Goal: Find specific page/section: Find specific page/section

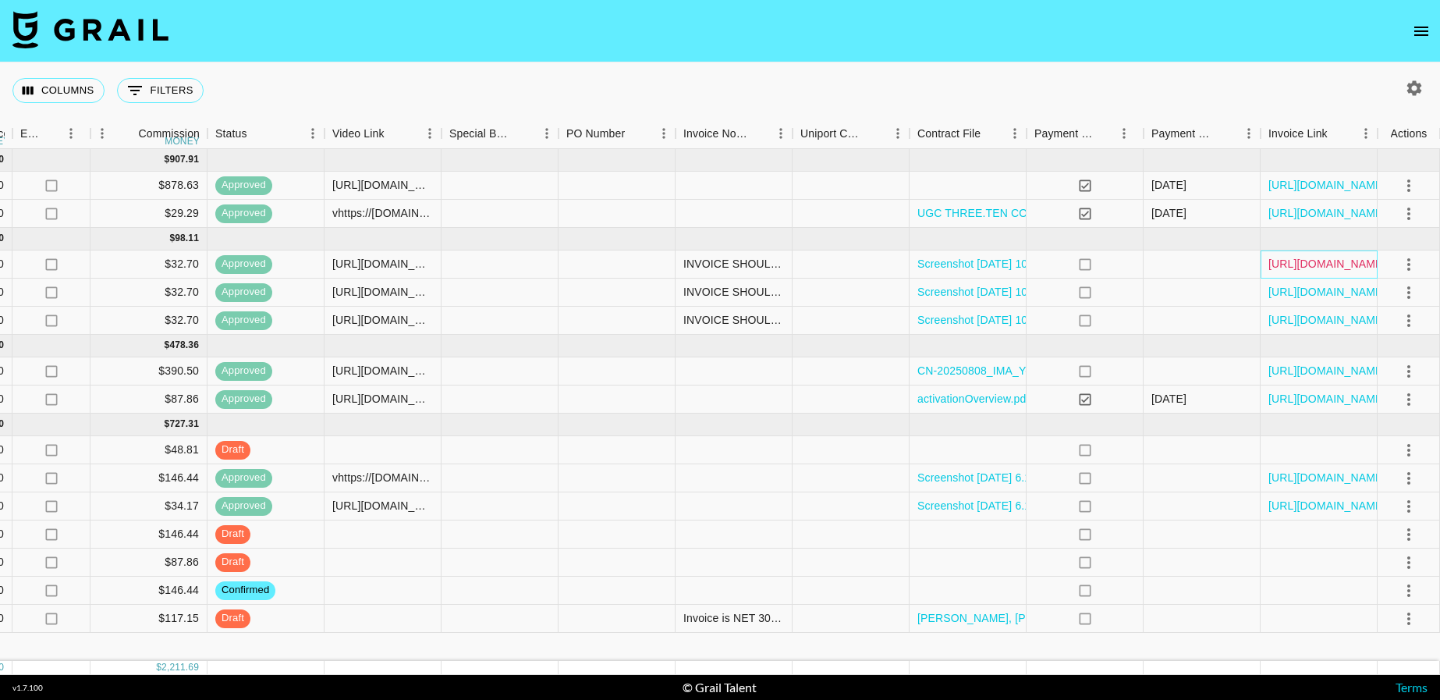
scroll to position [0, 1559]
click at [1328, 270] on link "https://in.xero.com/isAWZKdDzrIstnz8Hs93ADZfbsIVgjnS74VFYw6U" at bounding box center [1327, 264] width 118 height 16
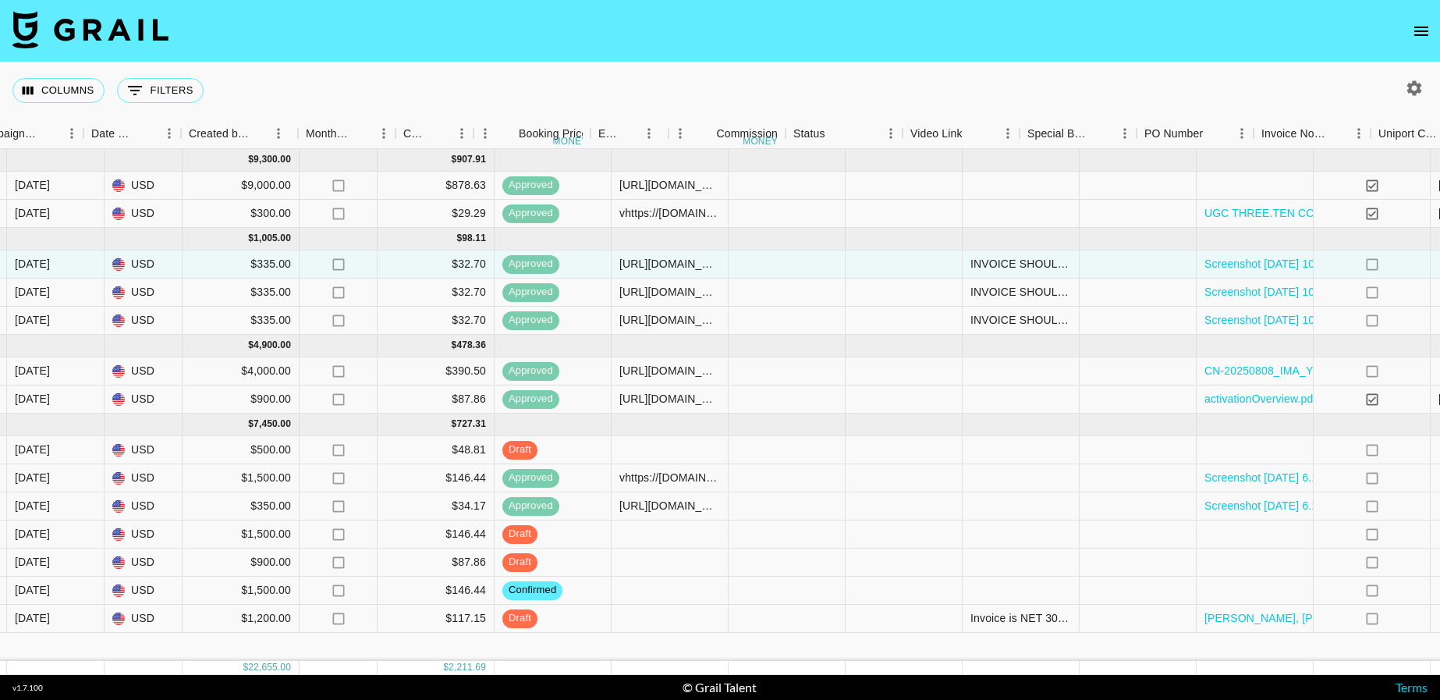
scroll to position [0, 1415]
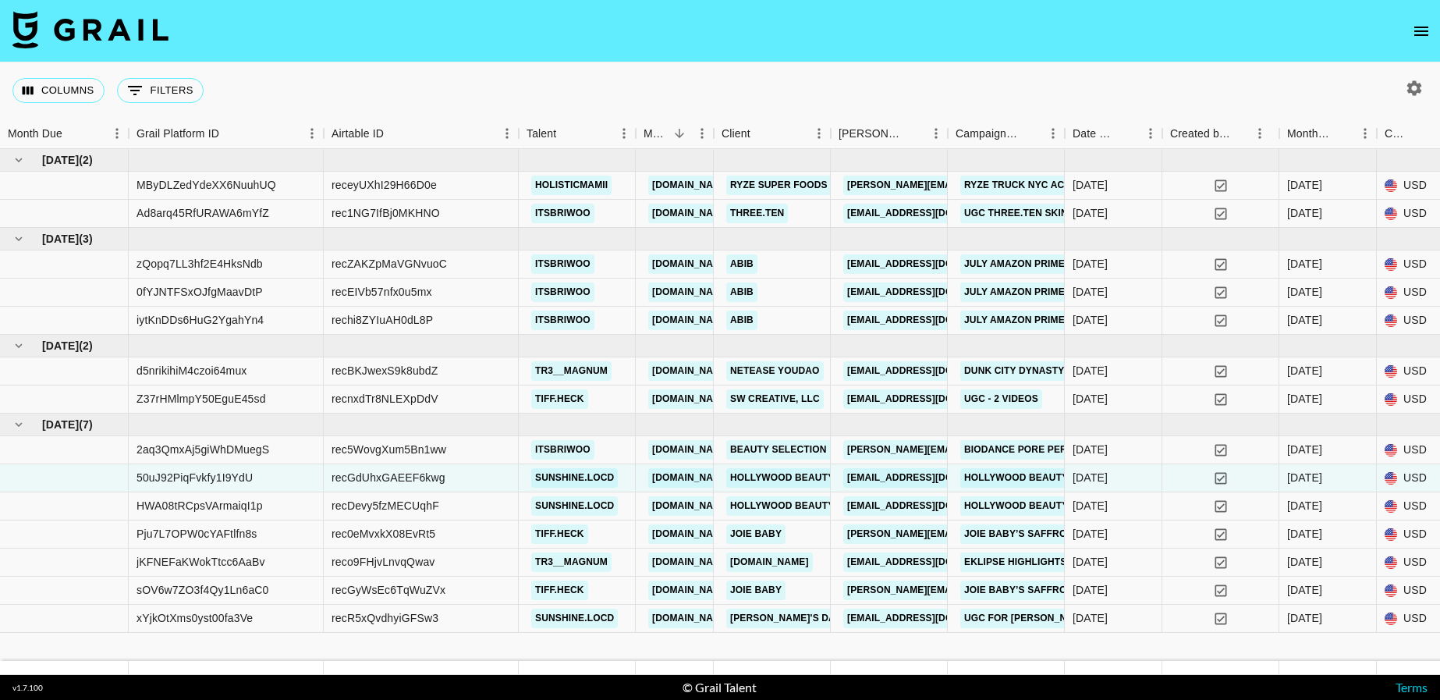
scroll to position [0, 0]
click at [766, 559] on link "[DOMAIN_NAME]" at bounding box center [769, 561] width 87 height 19
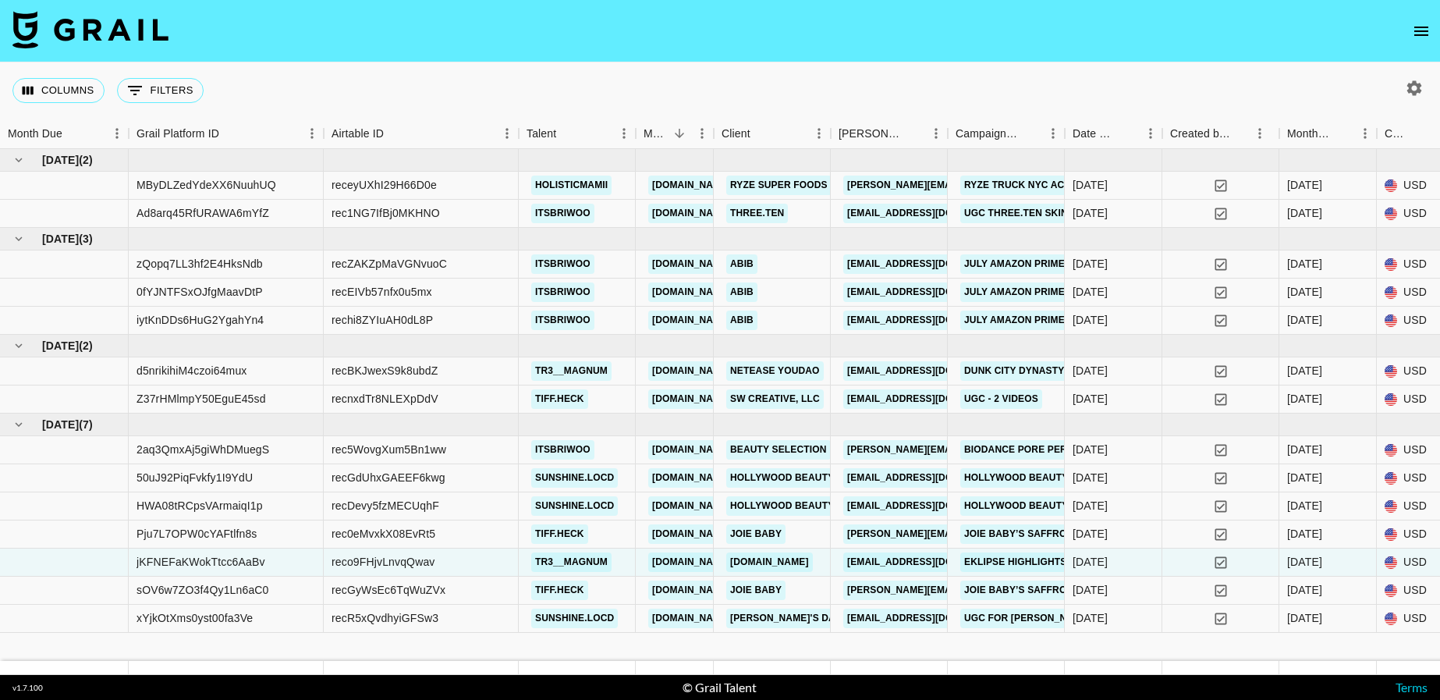
click at [913, 0] on nav at bounding box center [720, 31] width 1440 height 62
click at [766, 549] on div "[DOMAIN_NAME]" at bounding box center [769, 562] width 96 height 29
click at [768, 563] on link "[DOMAIN_NAME]" at bounding box center [769, 561] width 87 height 19
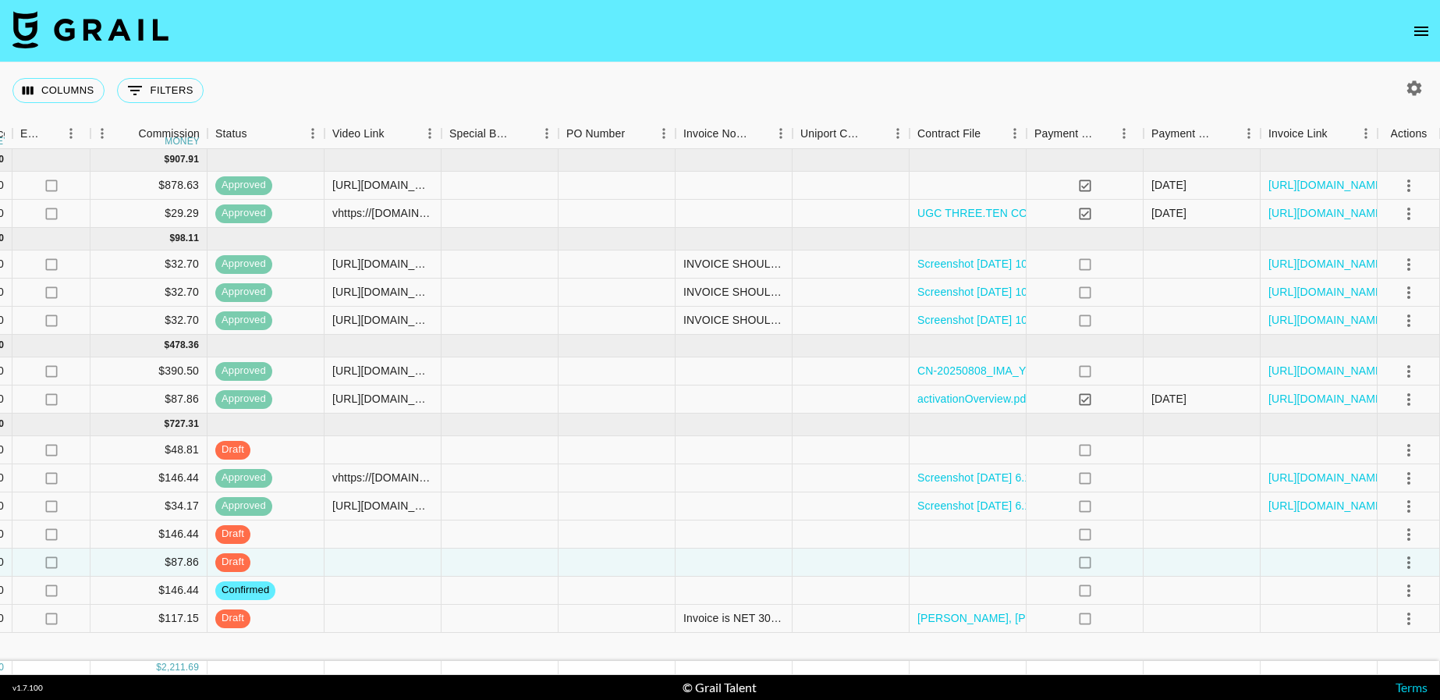
scroll to position [0, 1559]
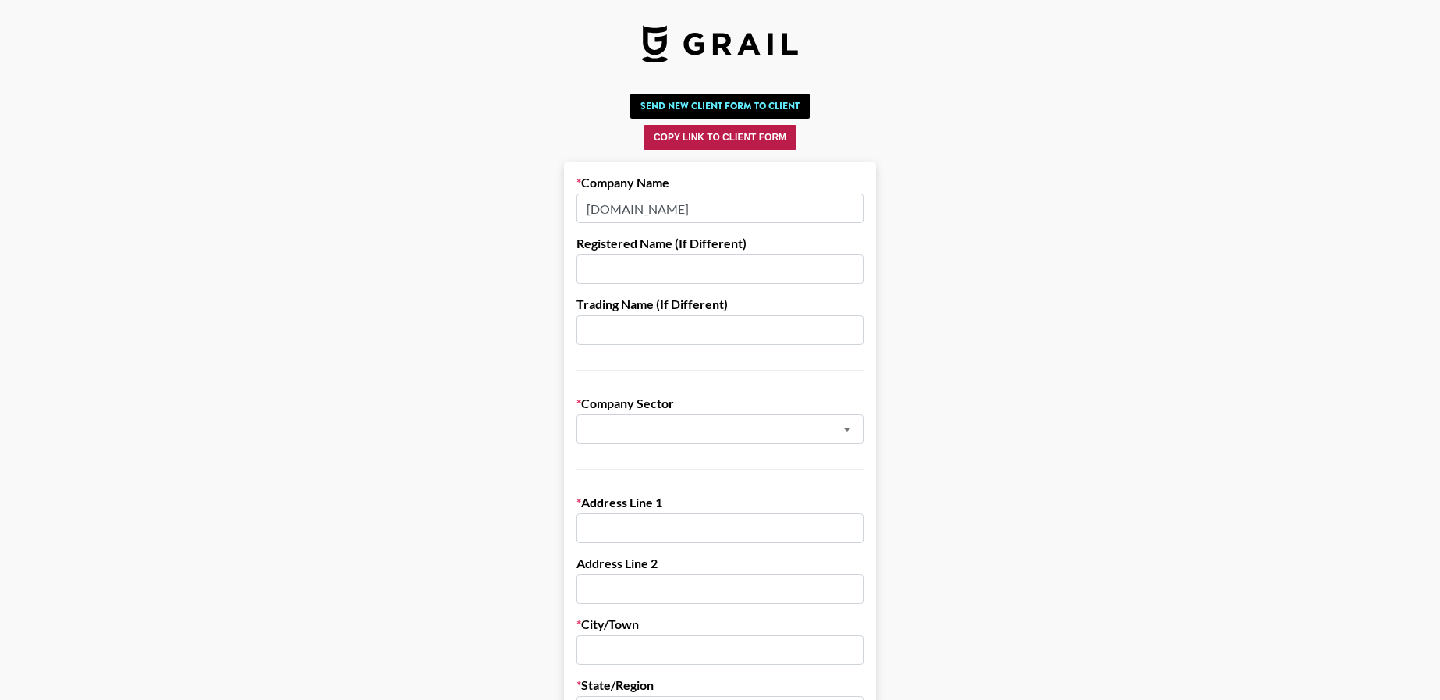
click at [745, 141] on button "Copy Link to Client Form" at bounding box center [719, 137] width 153 height 25
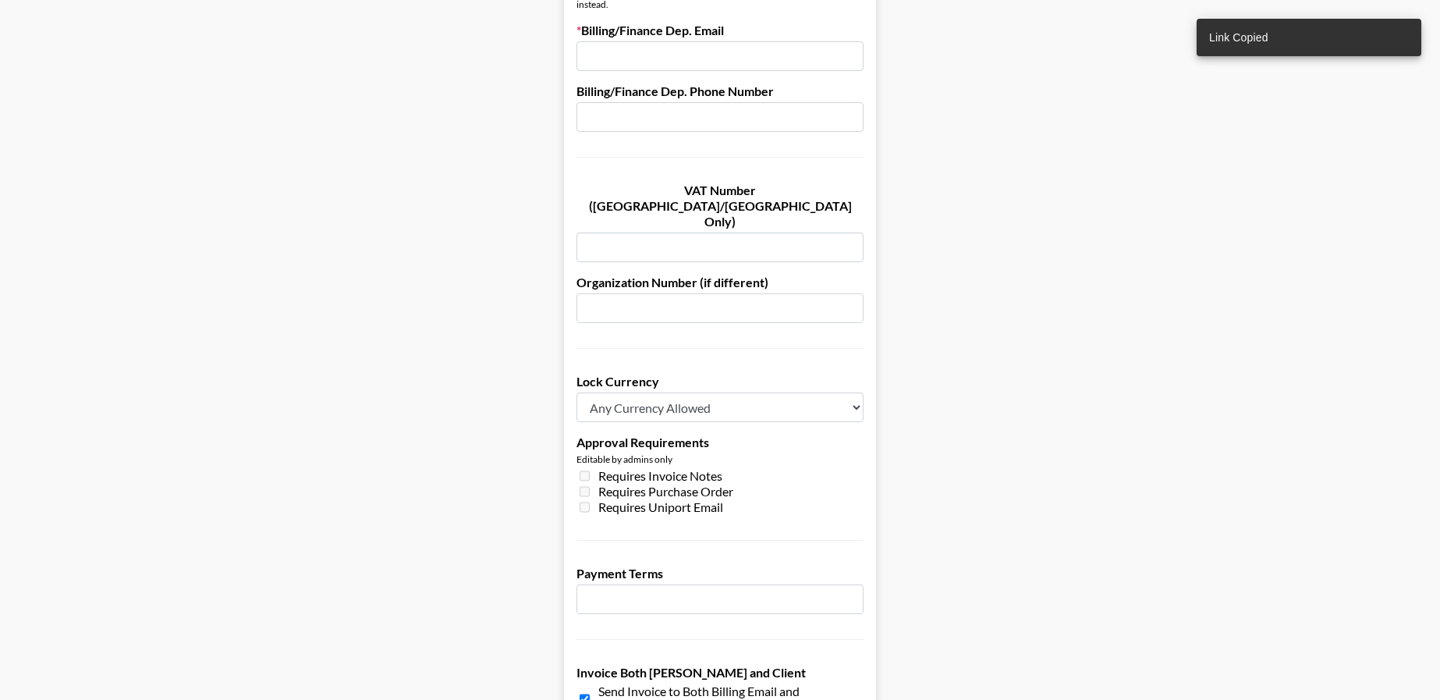
scroll to position [141, 0]
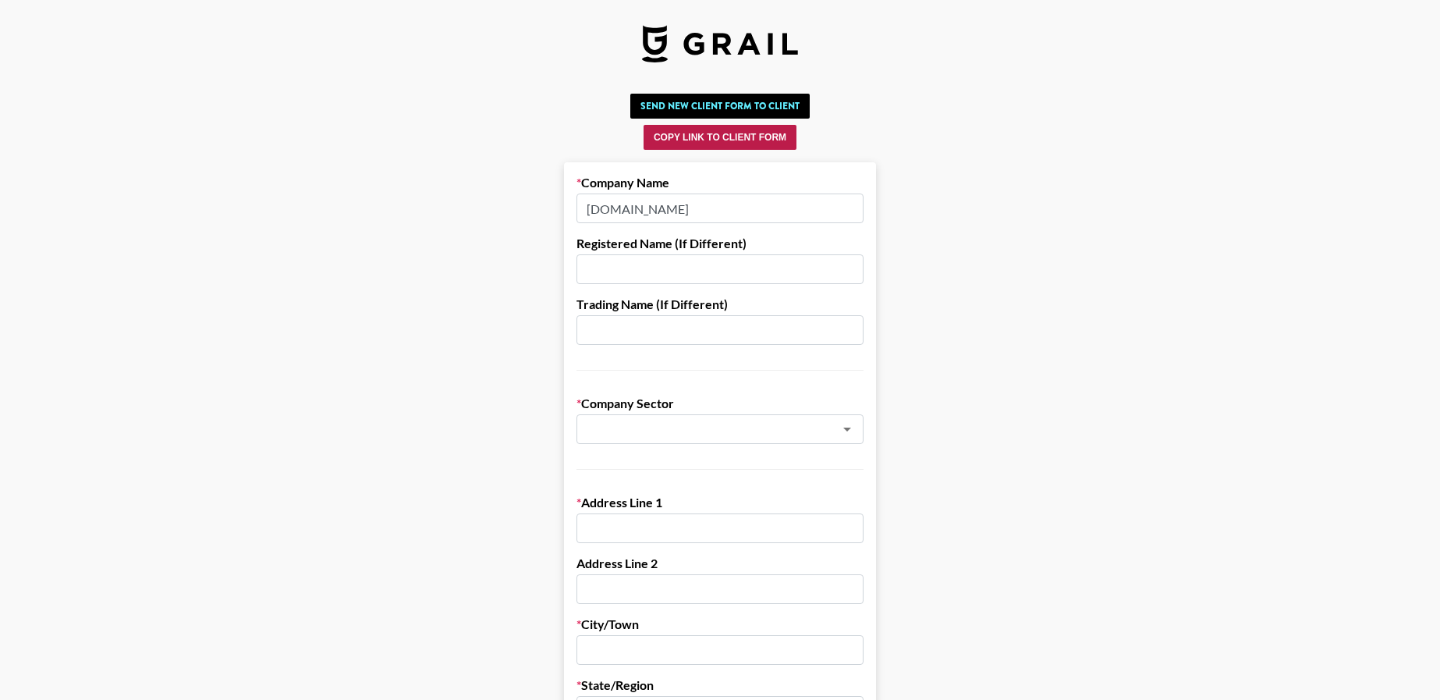
click at [718, 144] on button "Copy Link to Client Form" at bounding box center [719, 137] width 153 height 25
